Goal: Information Seeking & Learning: Learn about a topic

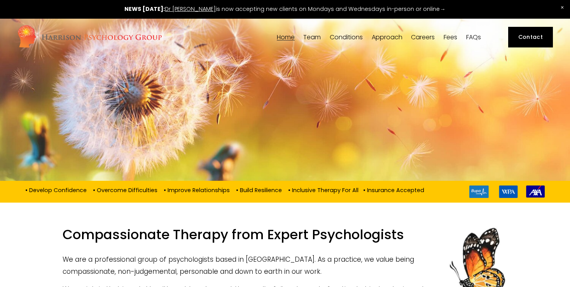
click at [312, 41] on div "Team Our Team Dr Siri MacIntyre-Harrison Dr Nicolas Burden Dr Lorna Hobbs Dr Ni…" at bounding box center [312, 39] width 21 height 12
click at [0, 0] on span "[PERSON_NAME]" at bounding box center [0, 0] width 0 height 0
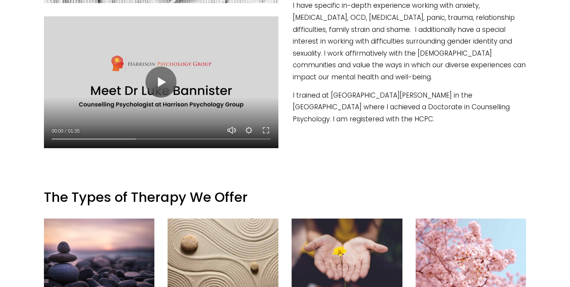
scroll to position [430, 0]
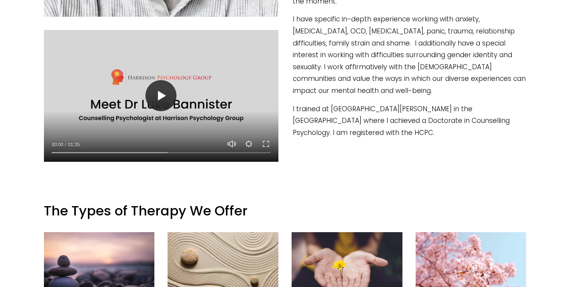
click at [158, 98] on button "Play" at bounding box center [161, 95] width 31 height 31
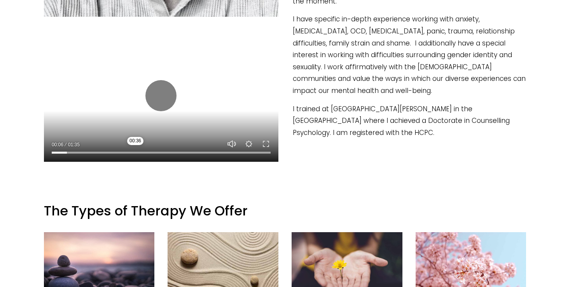
click at [135, 151] on input "Seek" at bounding box center [161, 152] width 219 height 5
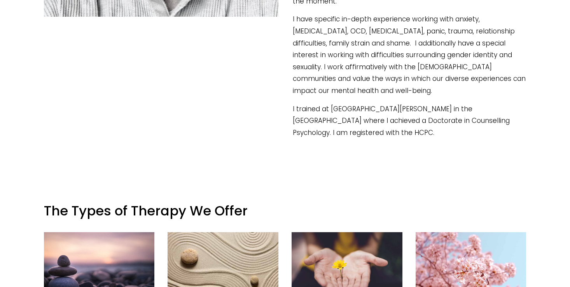
type input "40.35"
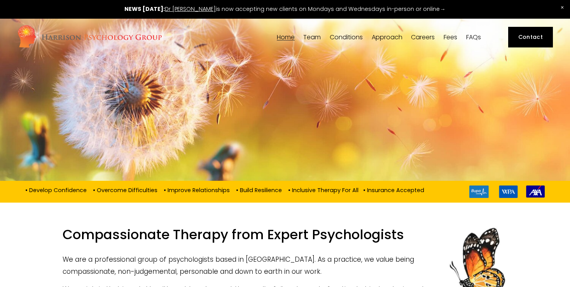
click at [0, 0] on span "[PERSON_NAME]" at bounding box center [0, 0] width 0 height 0
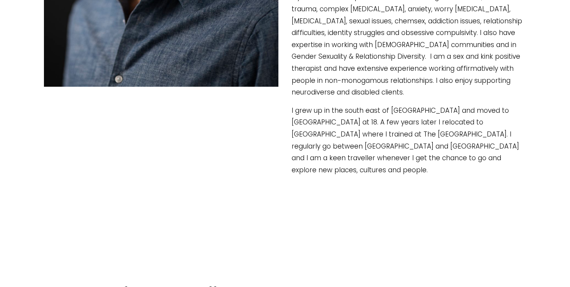
scroll to position [441, 0]
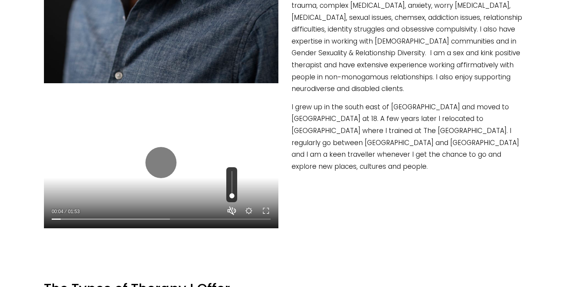
type input "4.41"
click at [235, 213] on button "Unmute Mute" at bounding box center [231, 210] width 9 height 9
type input "1"
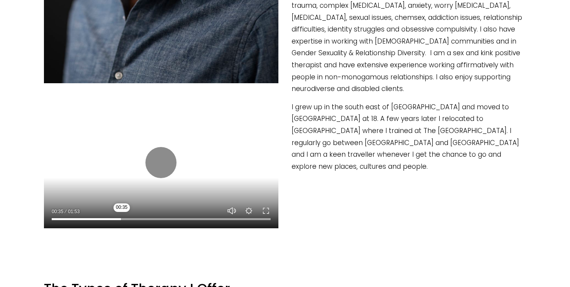
click at [122, 220] on input "Seek" at bounding box center [161, 219] width 219 height 5
click at [150, 222] on div at bounding box center [161, 217] width 235 height 22
click at [166, 218] on input "Seek" at bounding box center [161, 219] width 219 height 5
click at [190, 219] on input "Seek" at bounding box center [161, 219] width 219 height 5
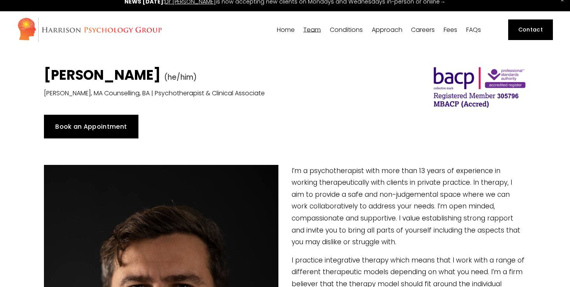
scroll to position [0, 0]
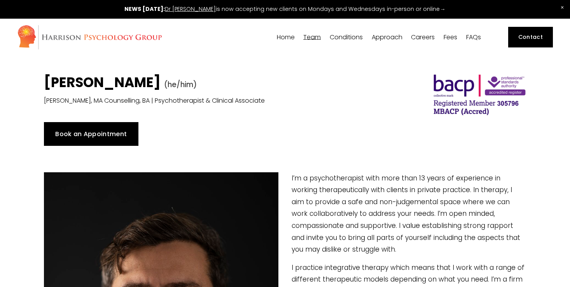
click at [0, 0] on span "[PERSON_NAME]" at bounding box center [0, 0] width 0 height 0
type input "71.08"
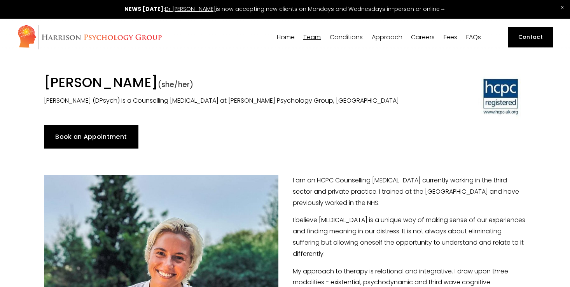
click at [0, 0] on span "[PERSON_NAME]" at bounding box center [0, 0] width 0 height 0
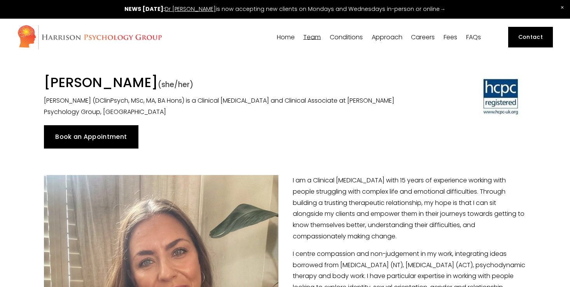
click at [0, 0] on span "[PERSON_NAME]" at bounding box center [0, 0] width 0 height 0
